Goal: Find specific page/section: Locate a particular part of the current website

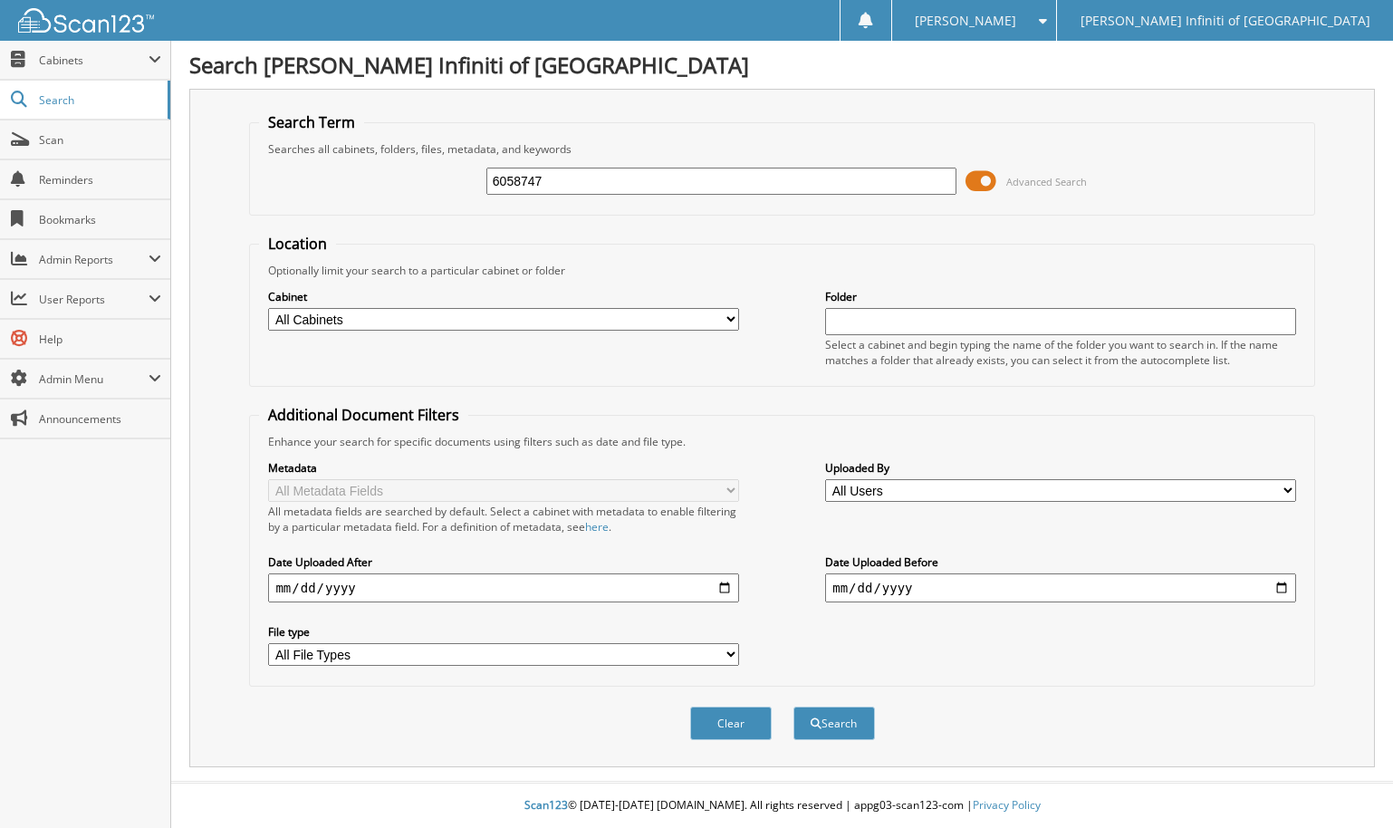
type input "6058747"
click at [794, 707] on button "Search" at bounding box center [835, 724] width 82 height 34
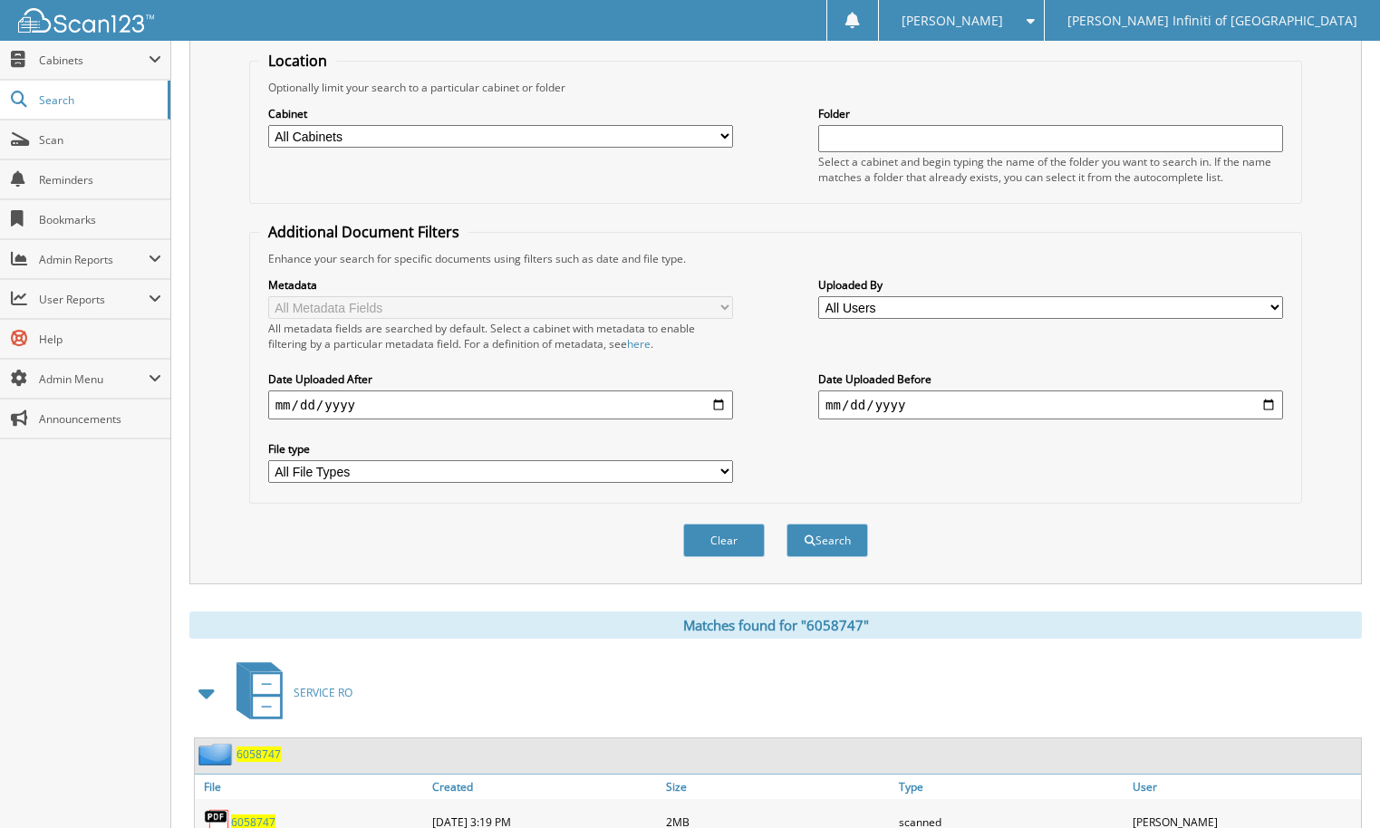
scroll to position [285, 0]
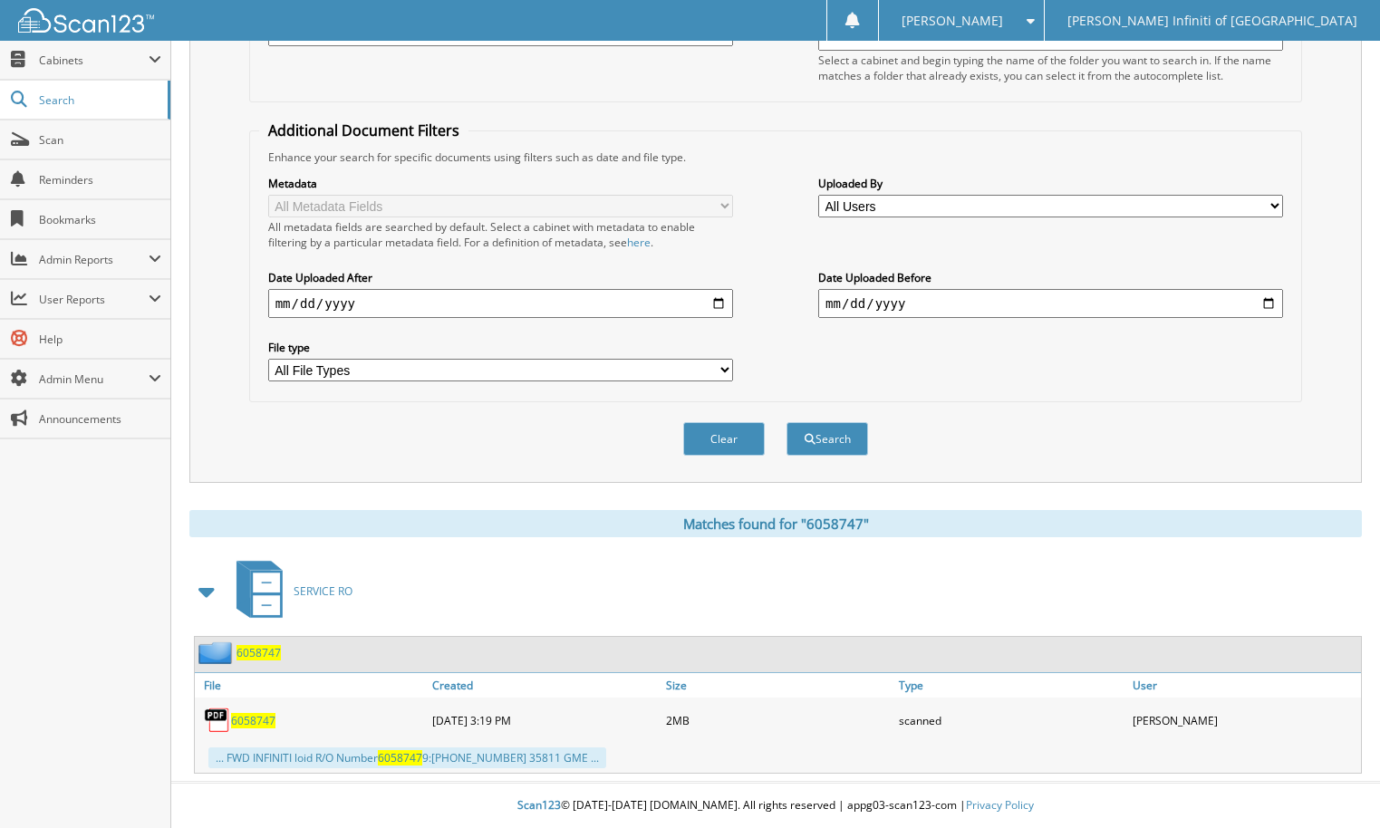
click at [238, 720] on span "6058747" at bounding box center [253, 720] width 44 height 15
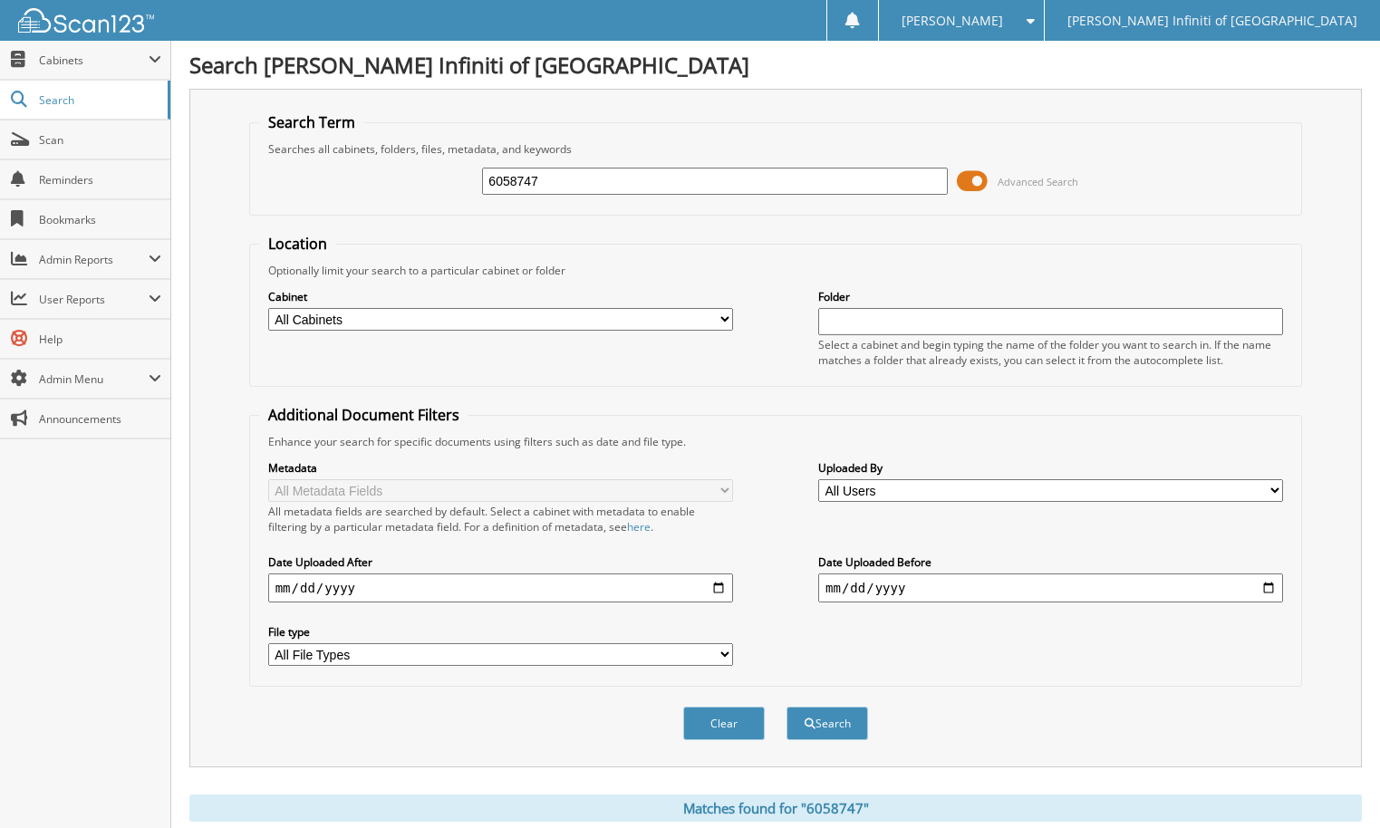
click at [601, 191] on input "6058747" at bounding box center [714, 181] width 465 height 27
type input "6059664"
click at [786, 707] on button "Search" at bounding box center [827, 724] width 82 height 34
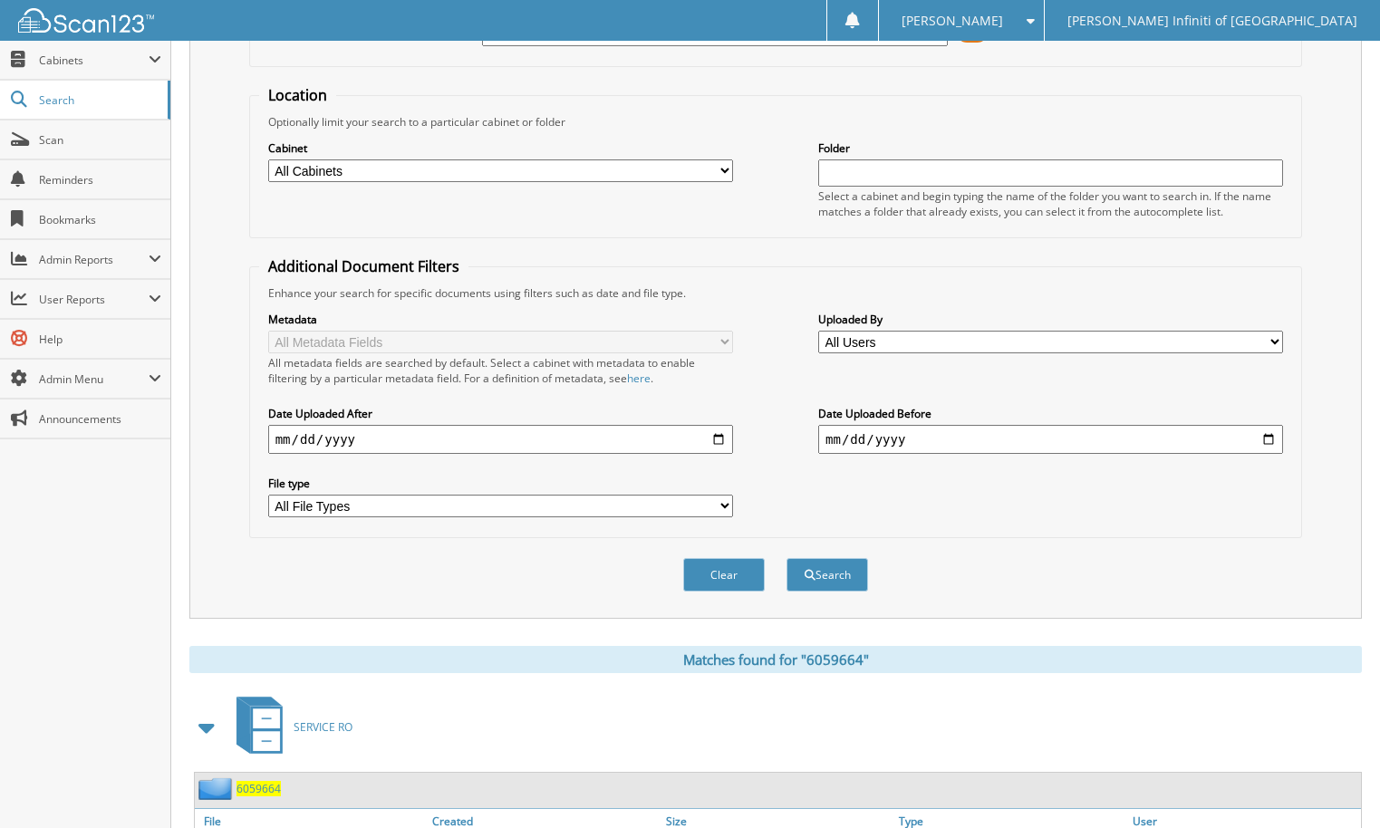
scroll to position [272, 0]
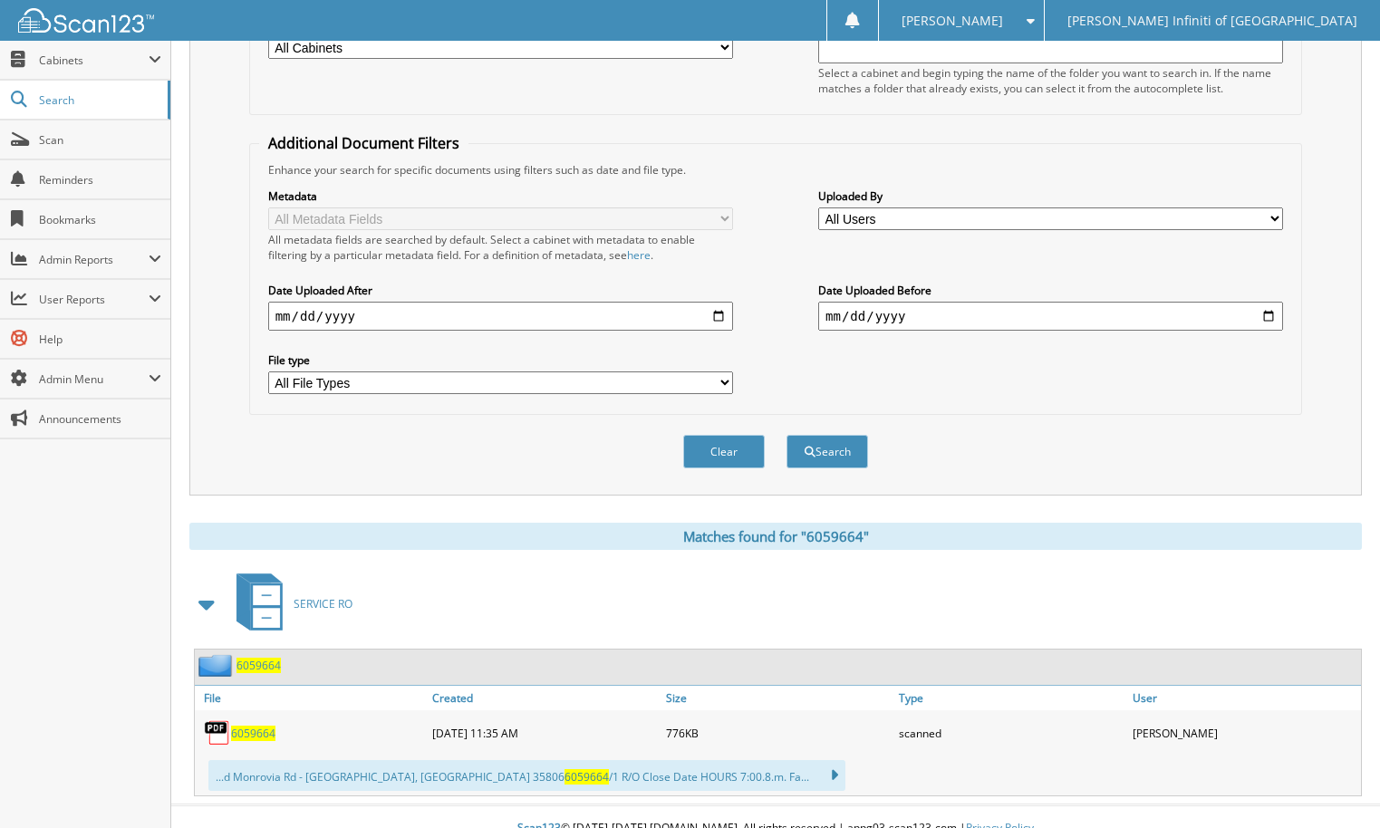
click at [257, 733] on span "6059664" at bounding box center [253, 733] width 44 height 15
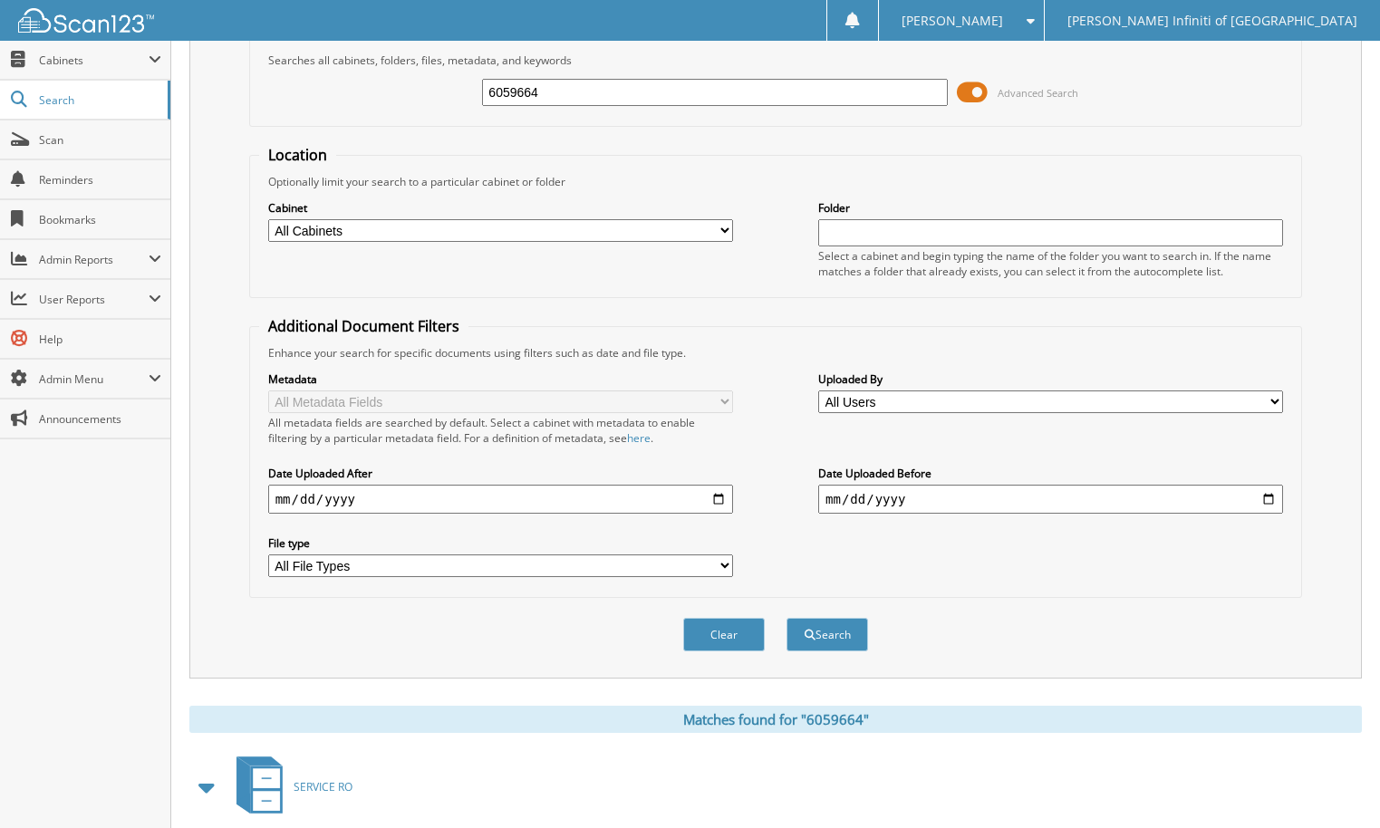
scroll to position [0, 0]
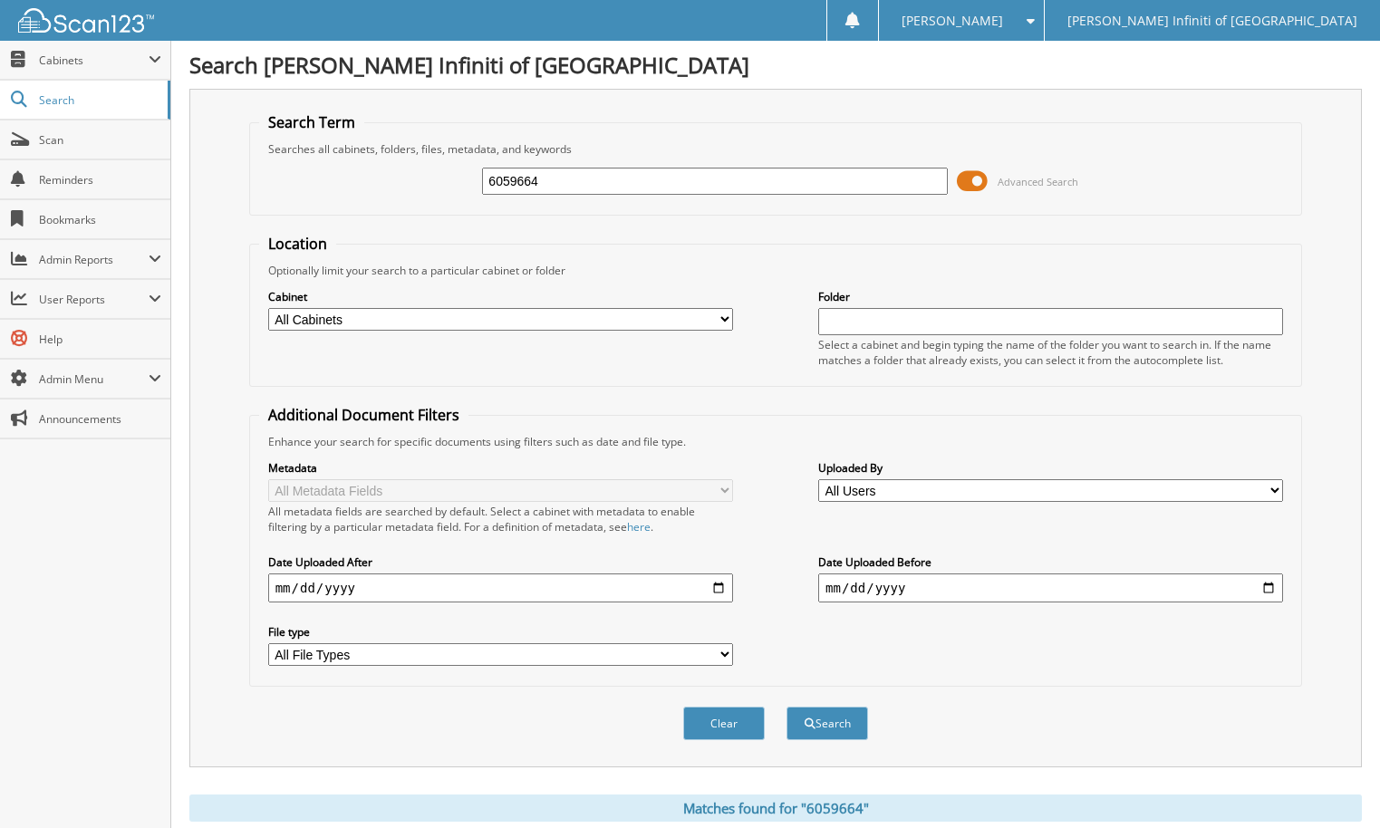
click at [575, 171] on input "6059664" at bounding box center [714, 181] width 465 height 27
type input "6059665"
click at [786, 707] on button "Search" at bounding box center [827, 724] width 82 height 34
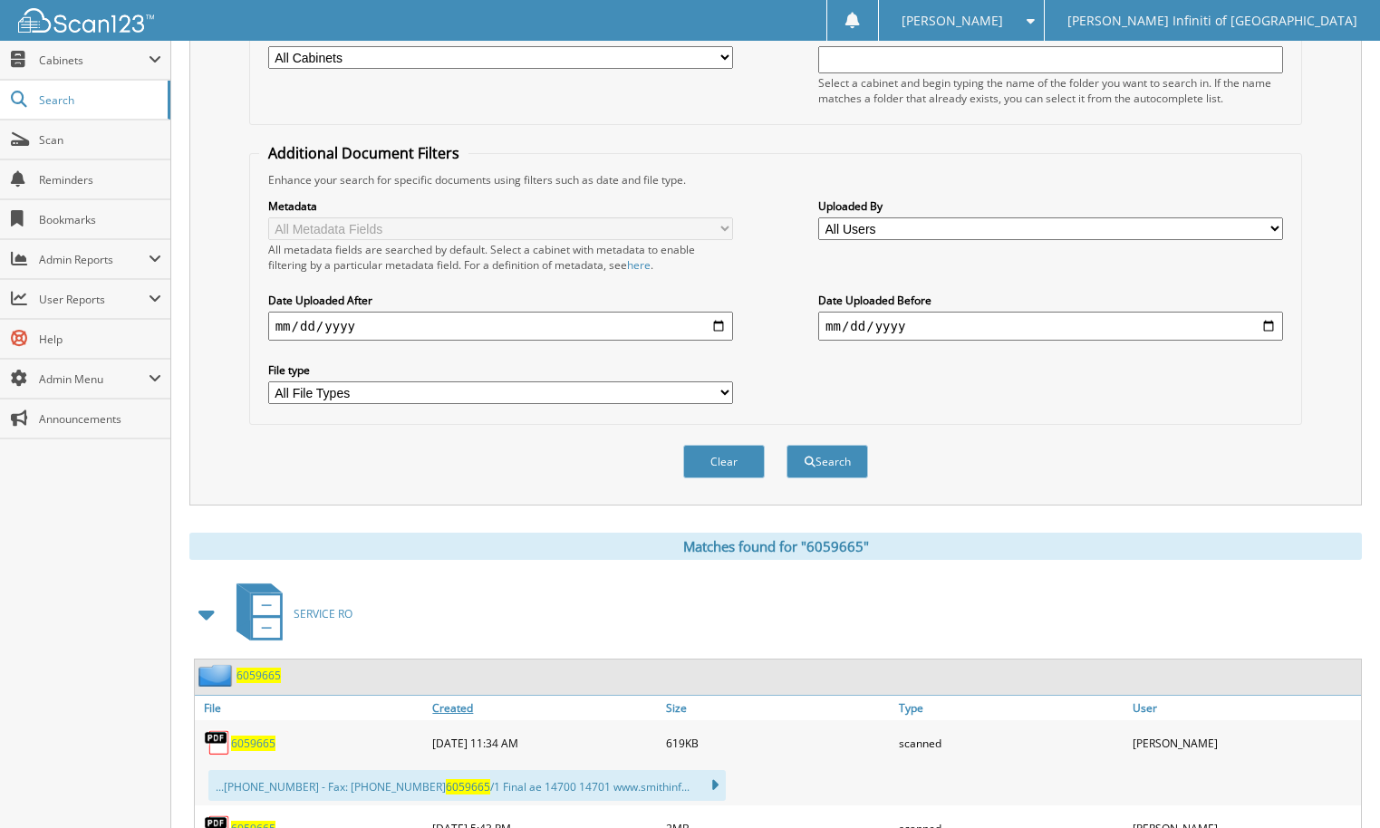
scroll to position [380, 0]
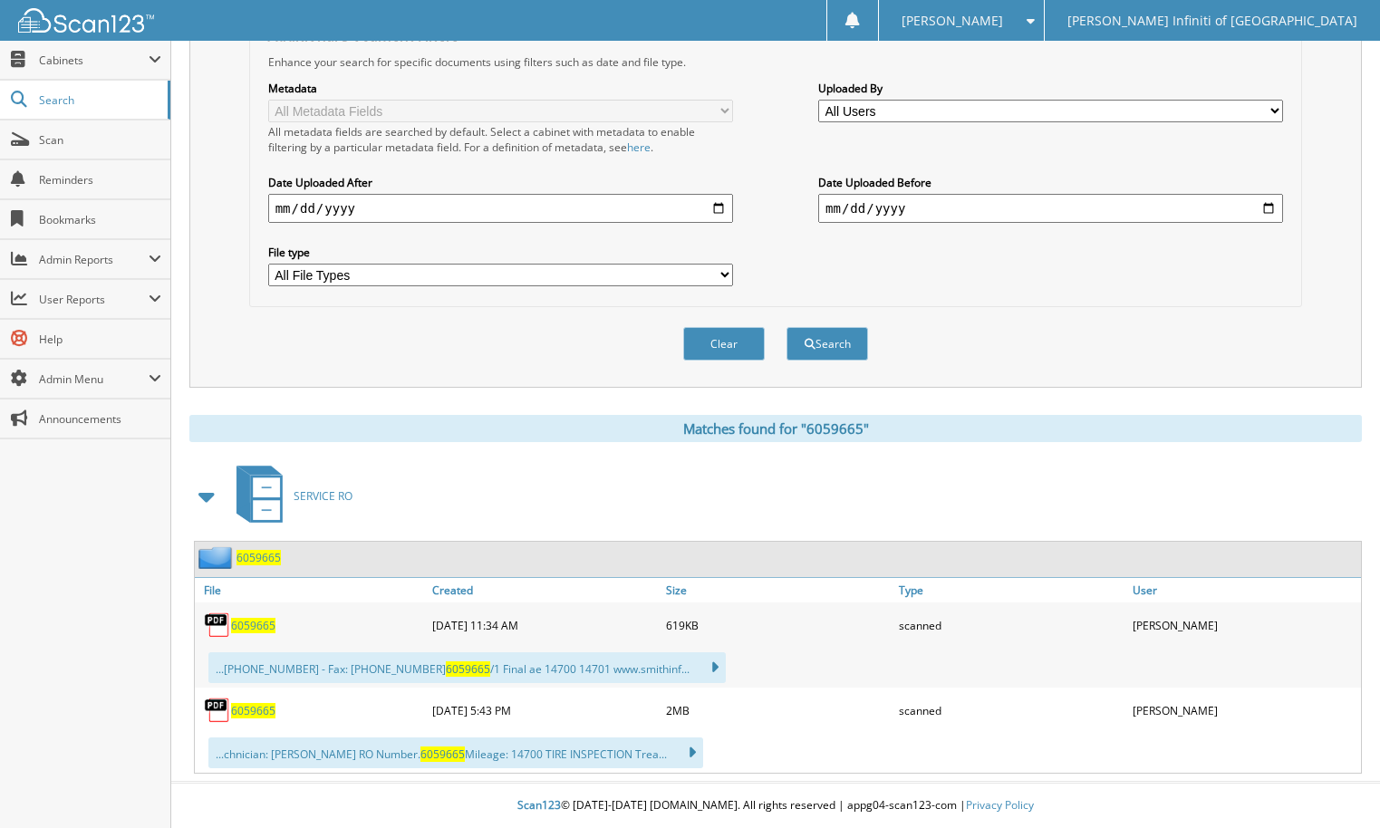
click at [262, 626] on span "6059665" at bounding box center [253, 625] width 44 height 15
click at [236, 709] on span "6059665" at bounding box center [253, 710] width 44 height 15
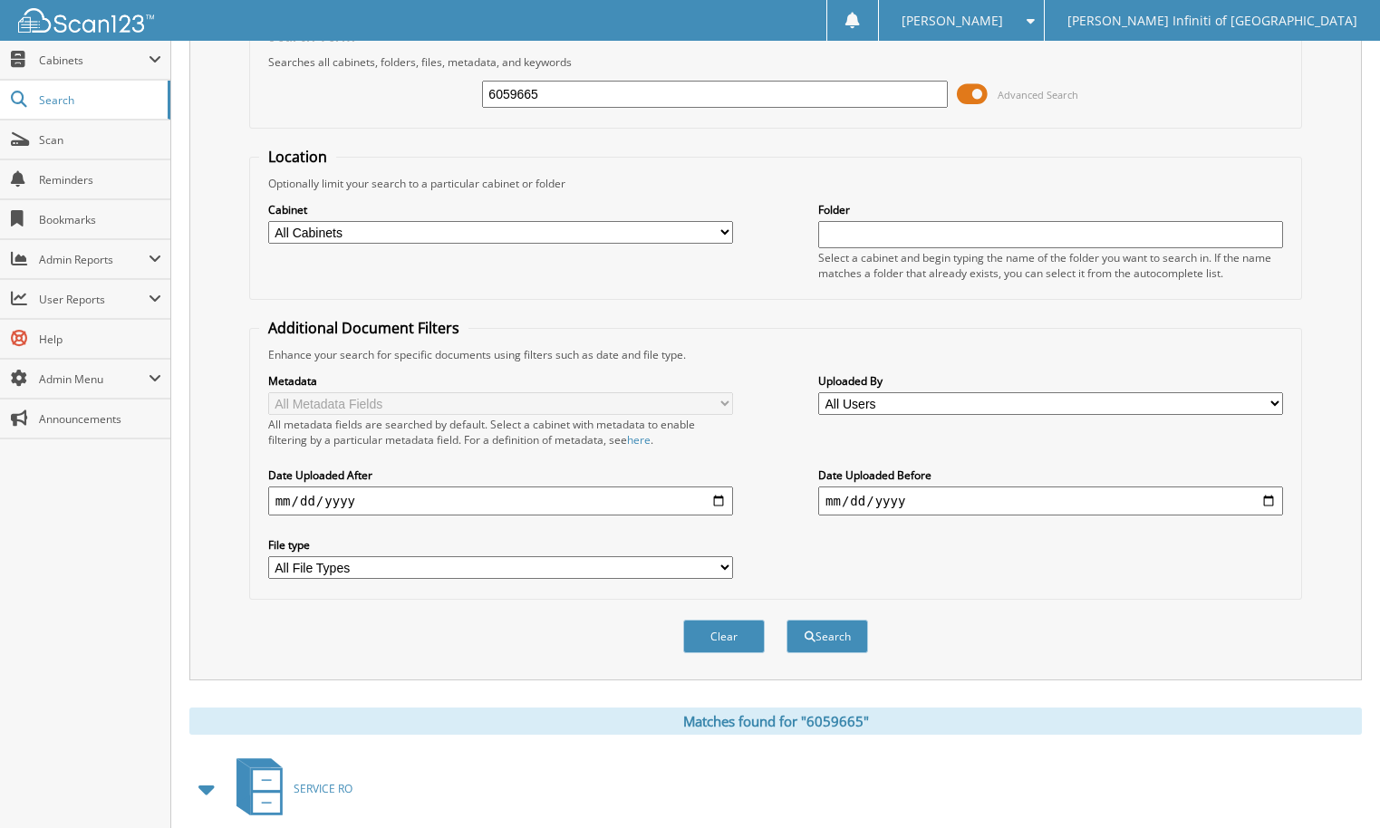
scroll to position [91, 0]
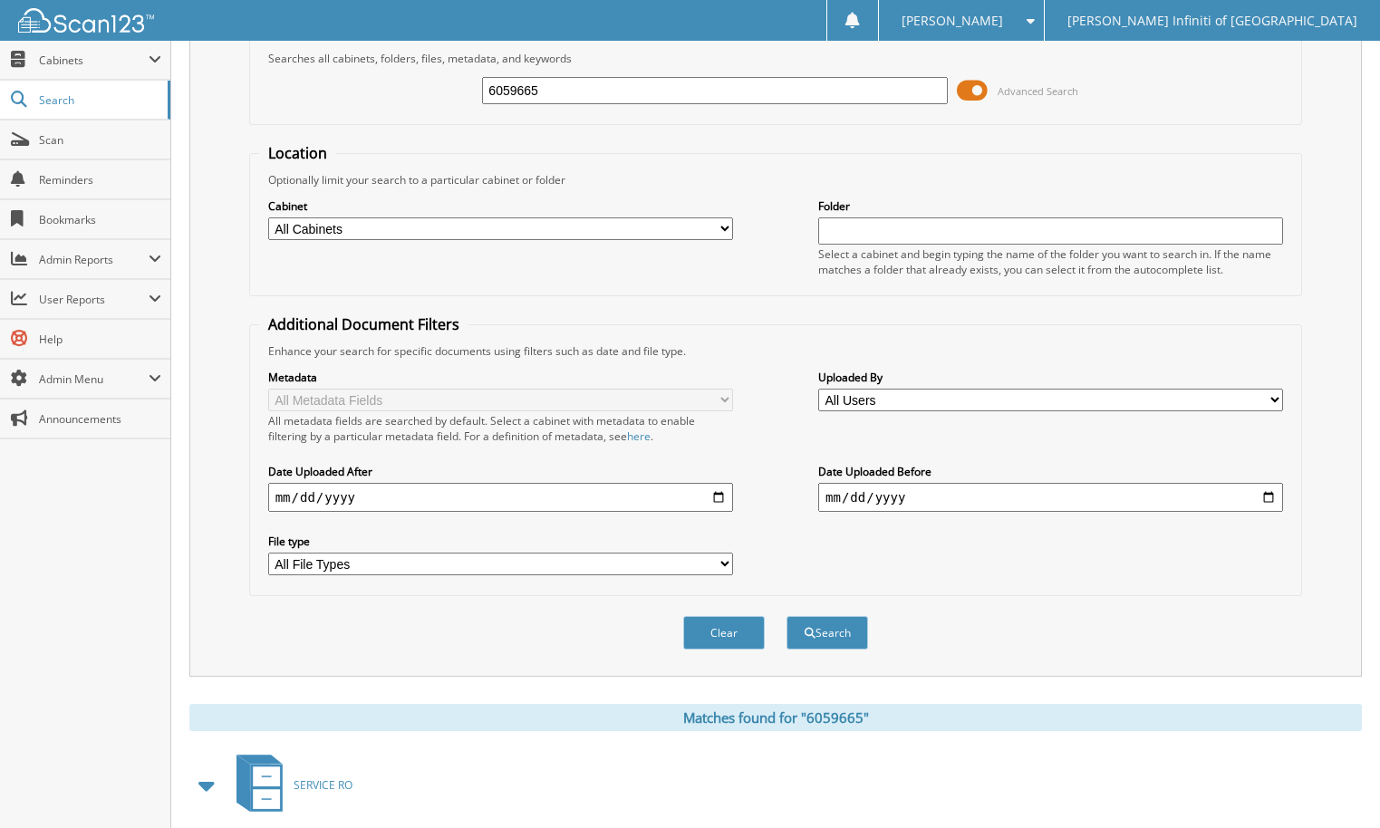
click at [569, 77] on div "6059665" at bounding box center [714, 90] width 465 height 31
click at [568, 90] on input "6059665" at bounding box center [714, 90] width 465 height 27
type input "6059719"
click at [786, 616] on button "Search" at bounding box center [827, 633] width 82 height 34
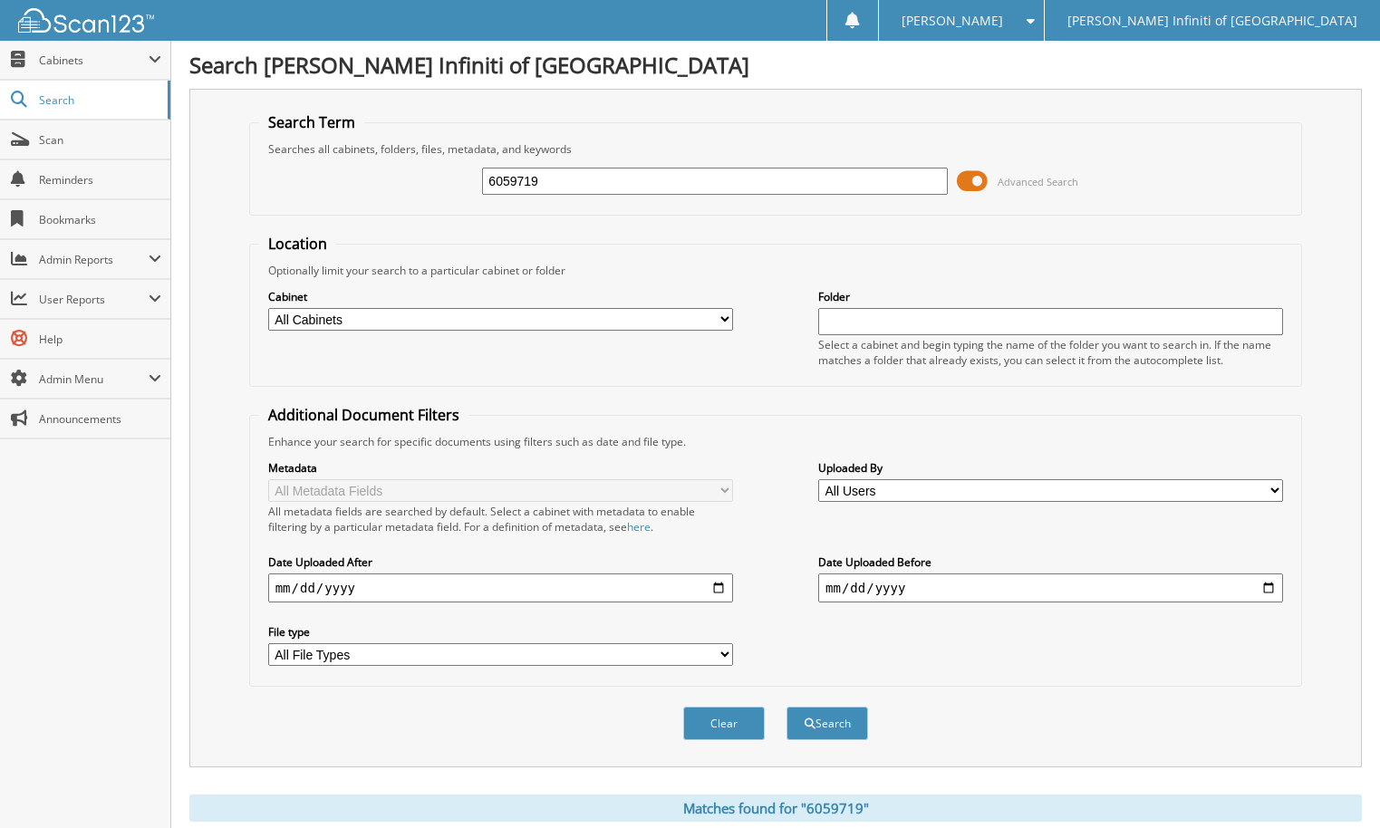
scroll to position [295, 0]
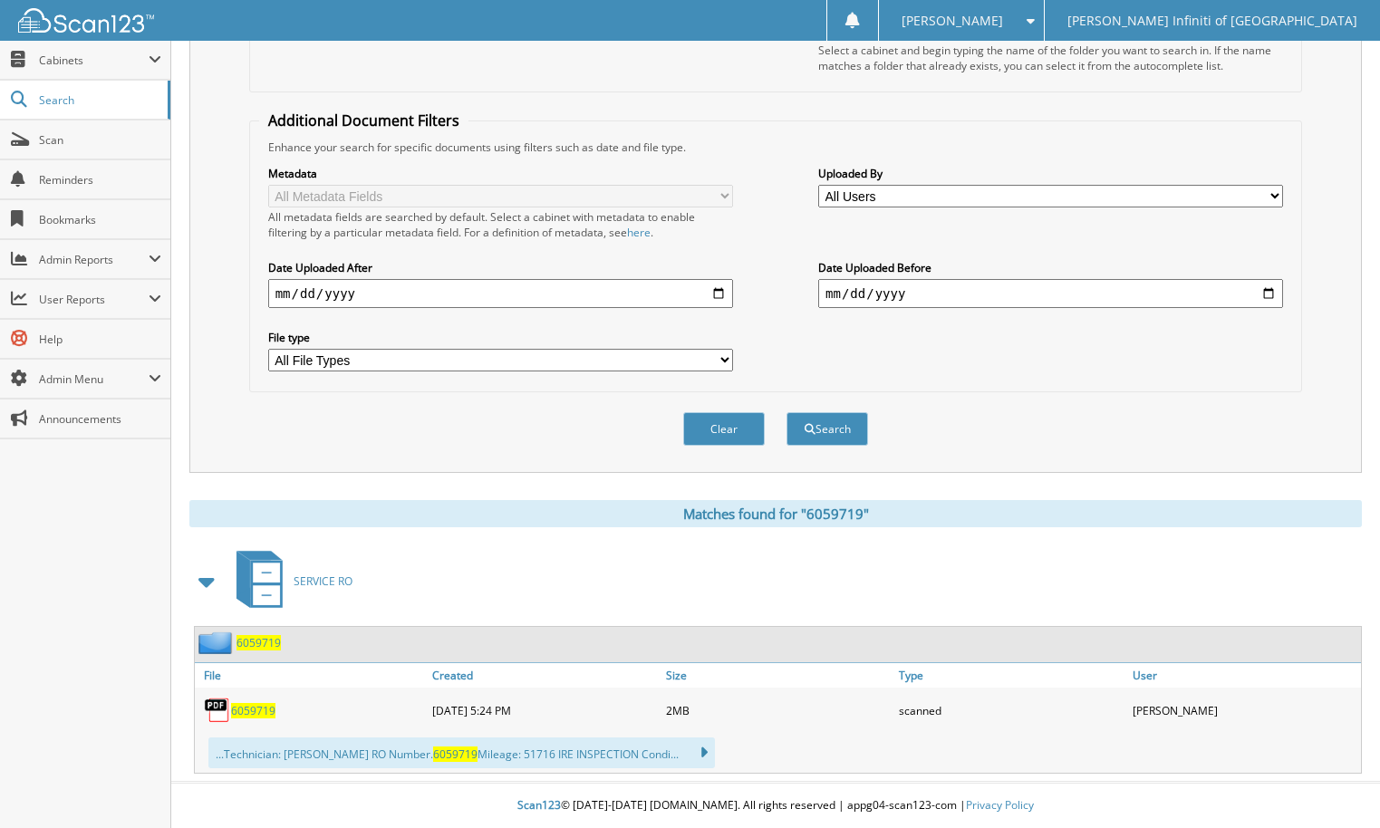
click at [255, 703] on link "6059719" at bounding box center [253, 710] width 44 height 15
